Goal: Task Accomplishment & Management: Use online tool/utility

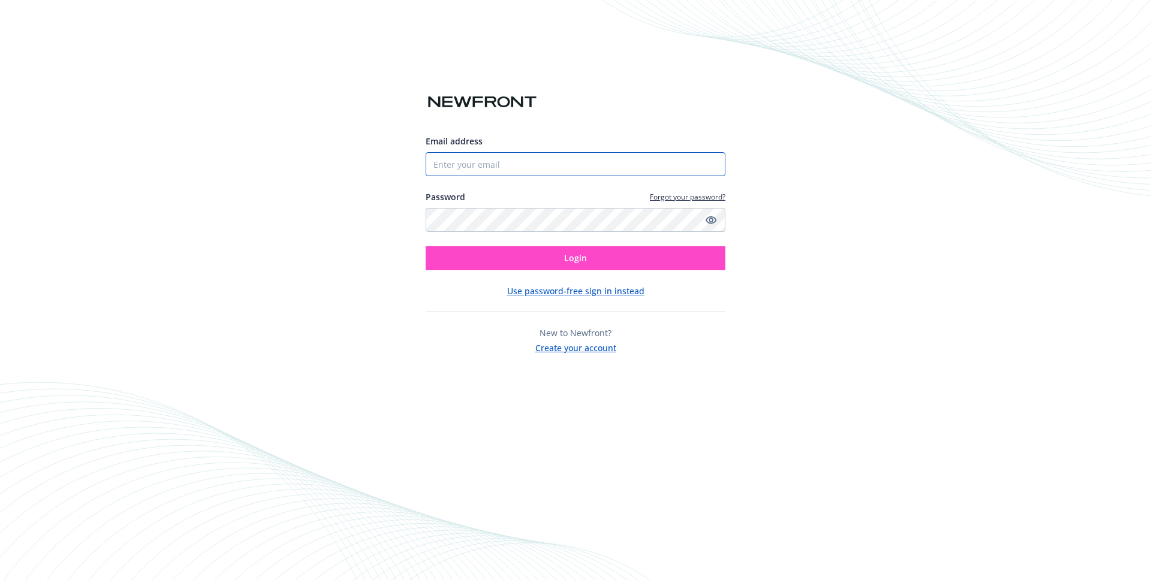
type input "[PERSON_NAME][EMAIL_ADDRESS][PERSON_NAME][DOMAIN_NAME]"
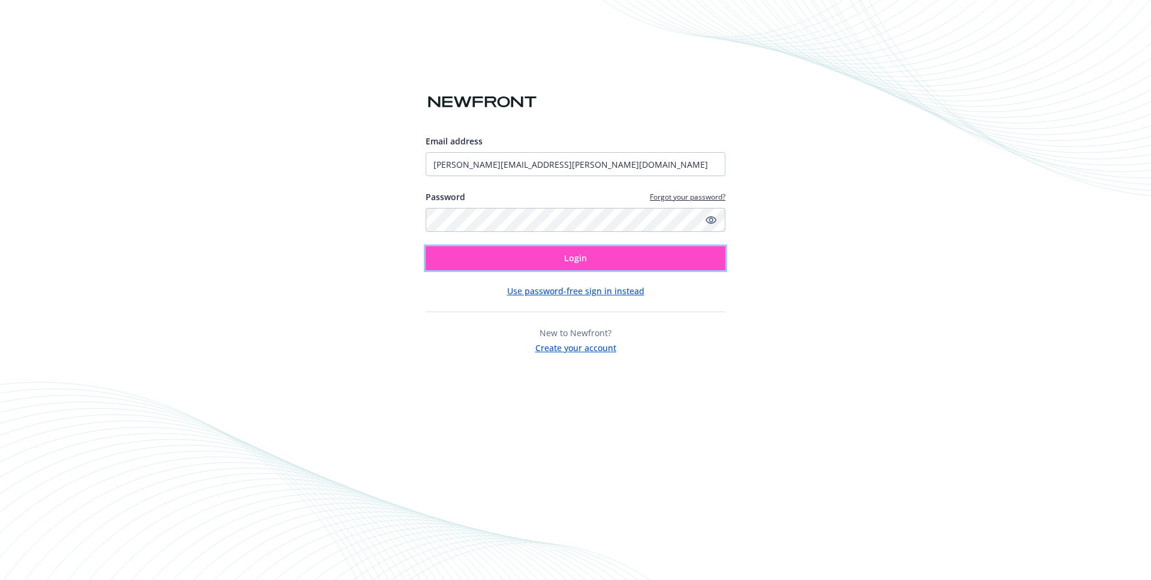
click at [551, 261] on button "Login" at bounding box center [576, 258] width 300 height 24
